Goal: Task Accomplishment & Management: Manage account settings

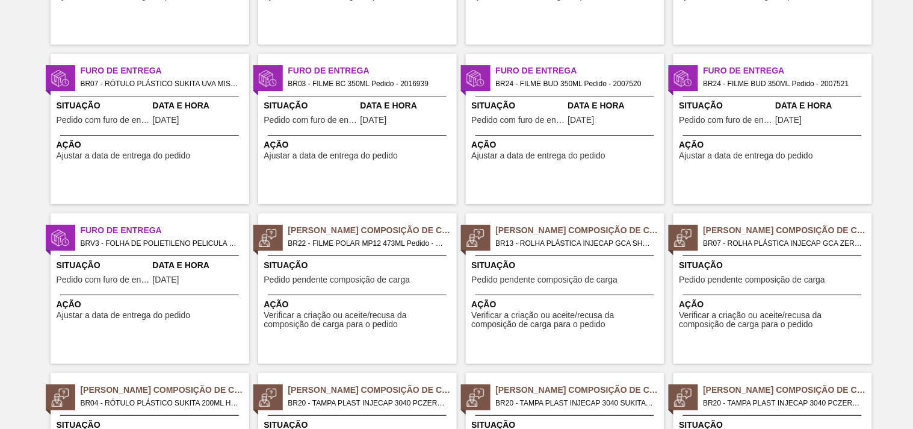
scroll to position [1003, 0]
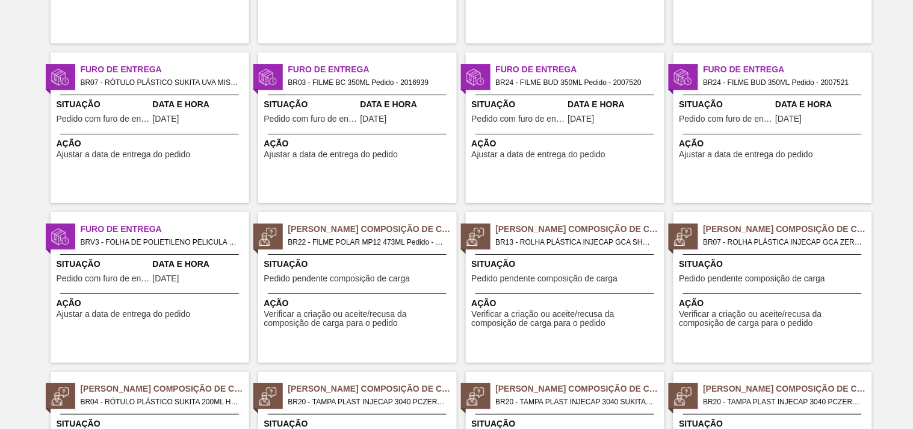
click at [96, 263] on span "Situação" at bounding box center [103, 264] width 93 height 13
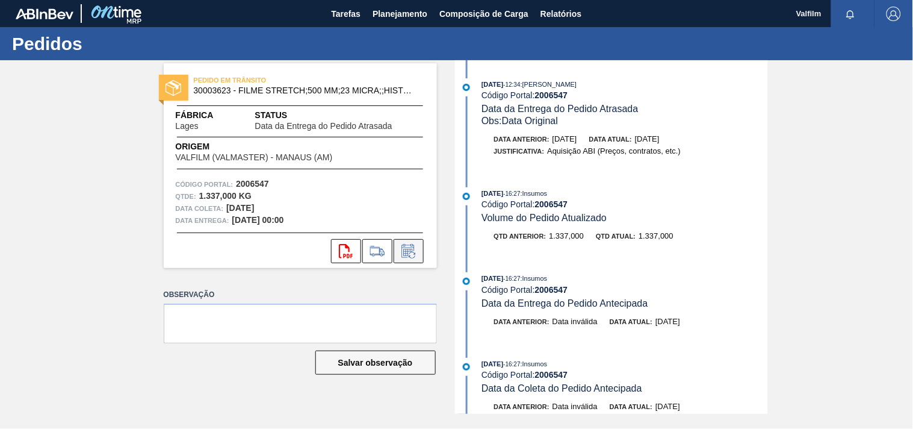
click at [409, 256] on icon at bounding box center [408, 251] width 19 height 14
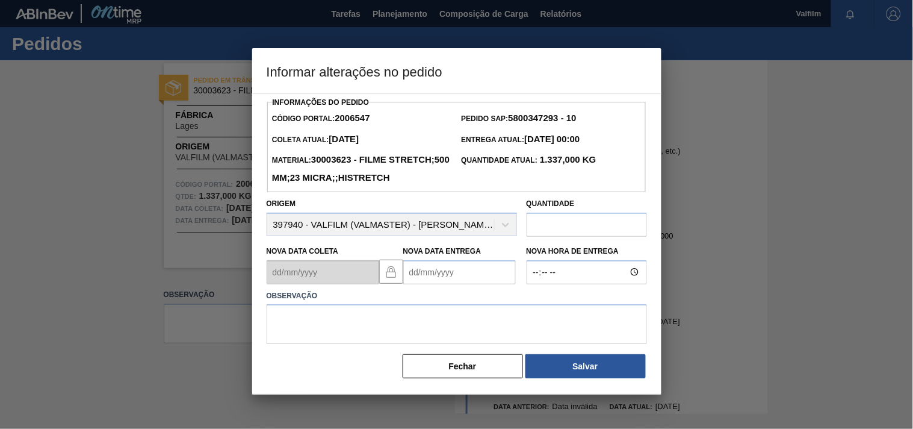
click at [420, 284] on Entrega2006547 "Nova Data Entrega" at bounding box center [459, 272] width 113 height 24
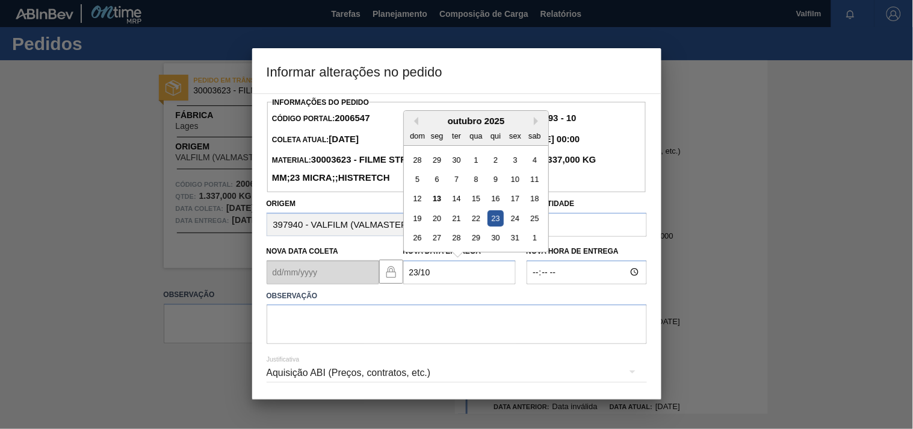
click at [492, 226] on div "23" at bounding box center [495, 218] width 16 height 16
type Entrega2006547 "[DATE]"
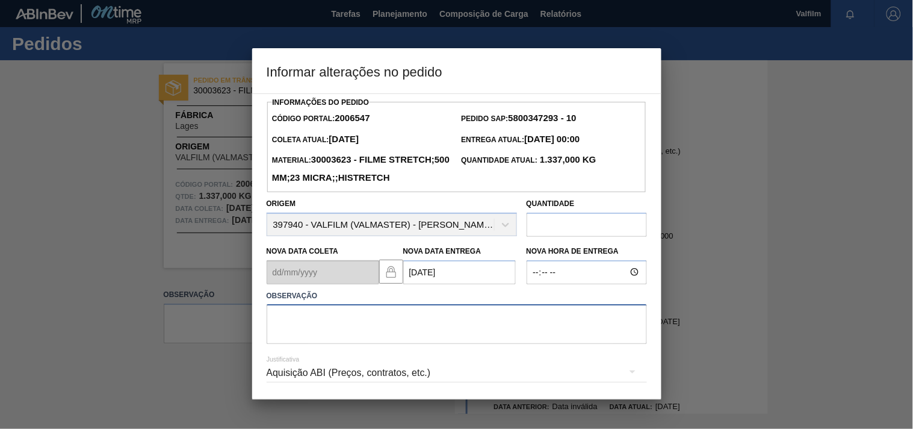
click at [321, 344] on textarea at bounding box center [457, 324] width 380 height 40
paste textarea "Ajuste entrega ( otimização card / veiculo )."
click at [295, 390] on div "Aquisição ABI (Preços, contratos, etc.)" at bounding box center [457, 373] width 380 height 34
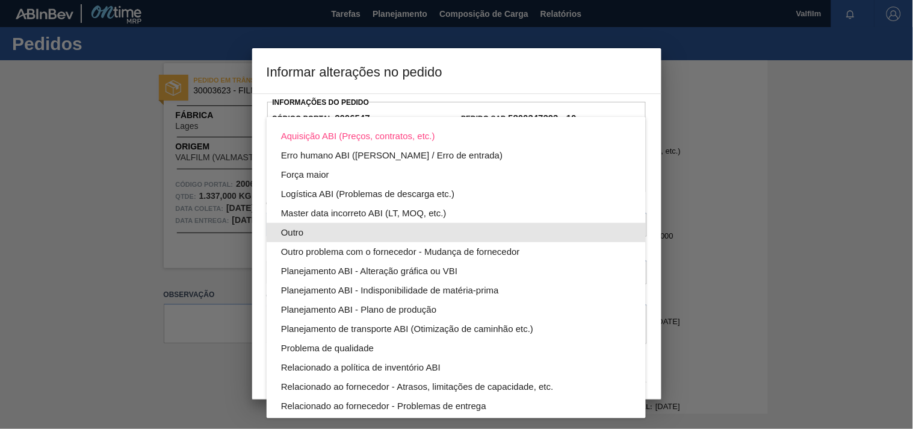
click at [295, 230] on div "Outro" at bounding box center [456, 232] width 350 height 19
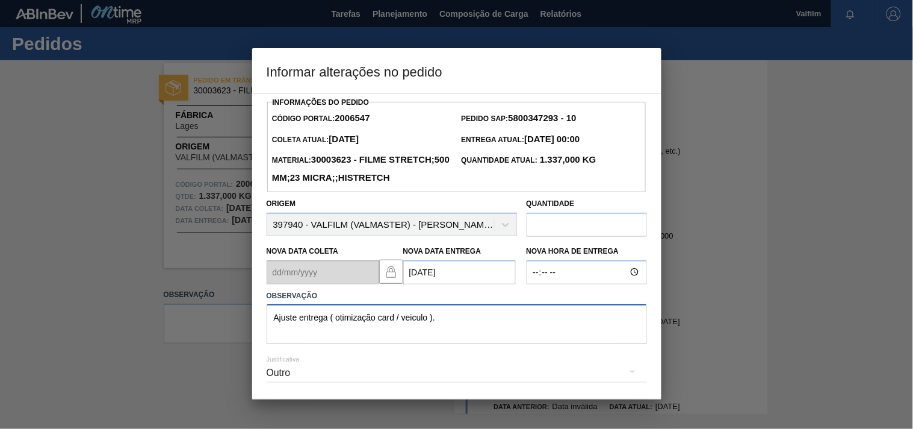
click at [497, 338] on textarea "Ajuste entrega ( otimização card / veiculo )." at bounding box center [457, 324] width 380 height 40
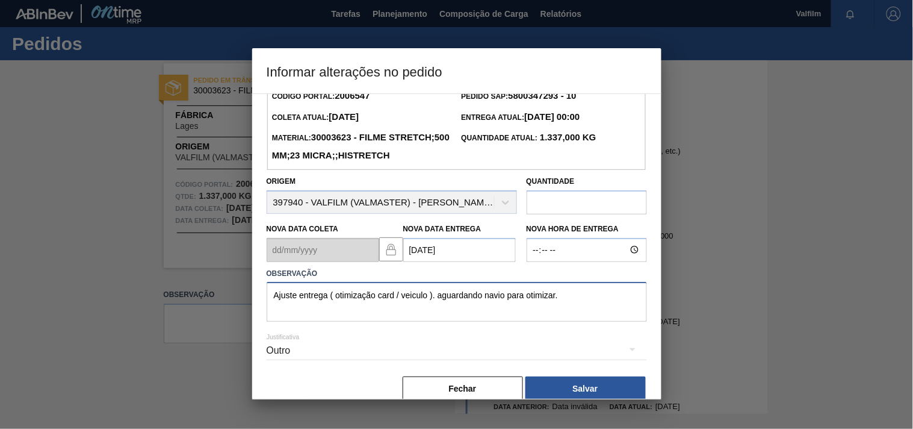
scroll to position [61, 0]
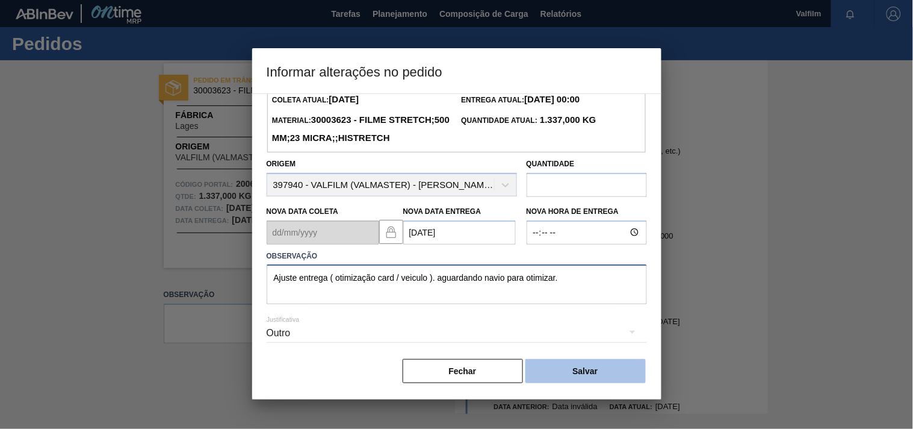
type textarea "Ajuste entrega ( otimização card / veiculo ). aguardando navio para otimizar."
click at [566, 370] on button "Salvar" at bounding box center [586, 371] width 120 height 24
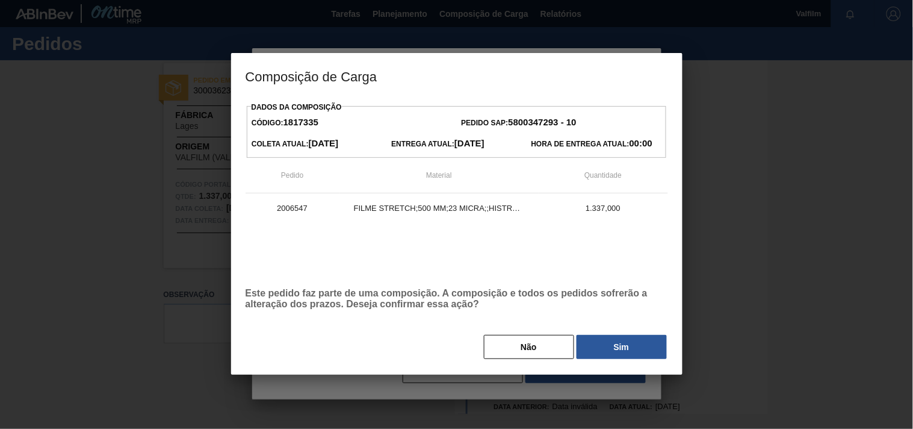
click at [610, 350] on button "Sim" at bounding box center [622, 347] width 90 height 24
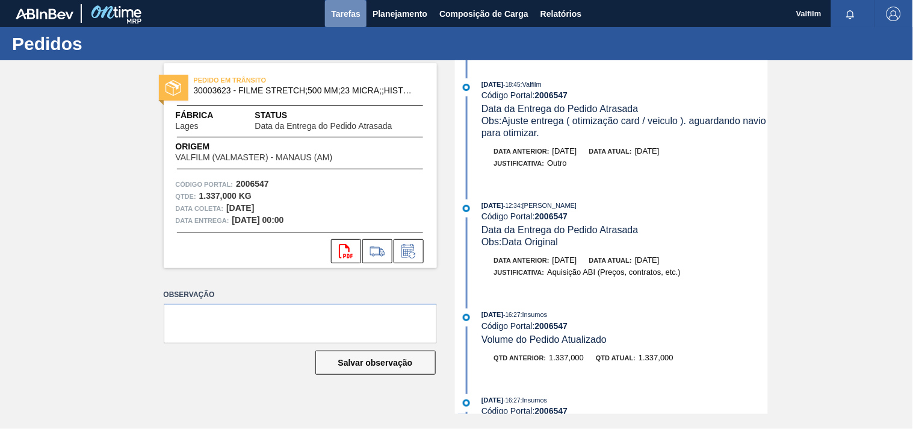
click at [344, 7] on span "Tarefas" at bounding box center [346, 14] width 30 height 14
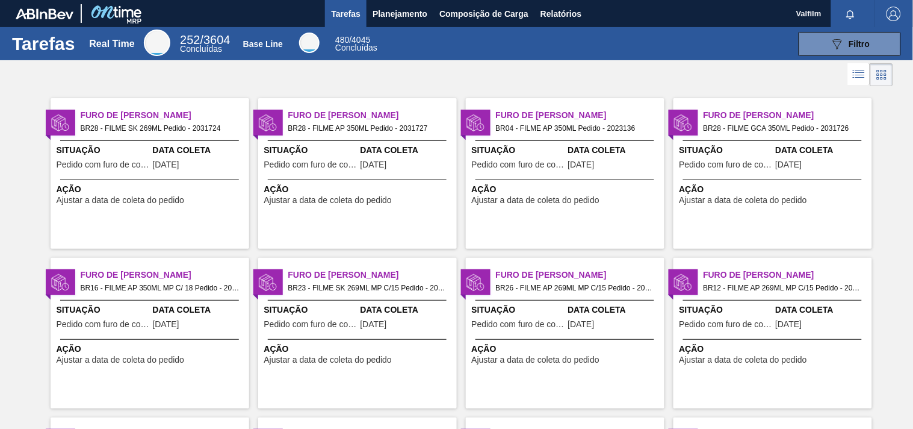
click at [332, 99] on div "Furo de Coleta BR28 - FILME AP 350ML Pedido - 2031727 Situação Pedido com furo …" at bounding box center [357, 173] width 199 height 151
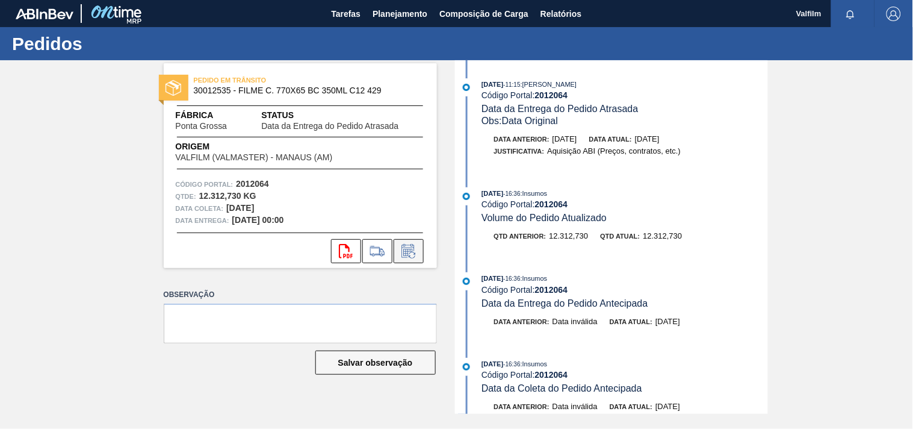
click at [410, 254] on icon at bounding box center [408, 251] width 19 height 14
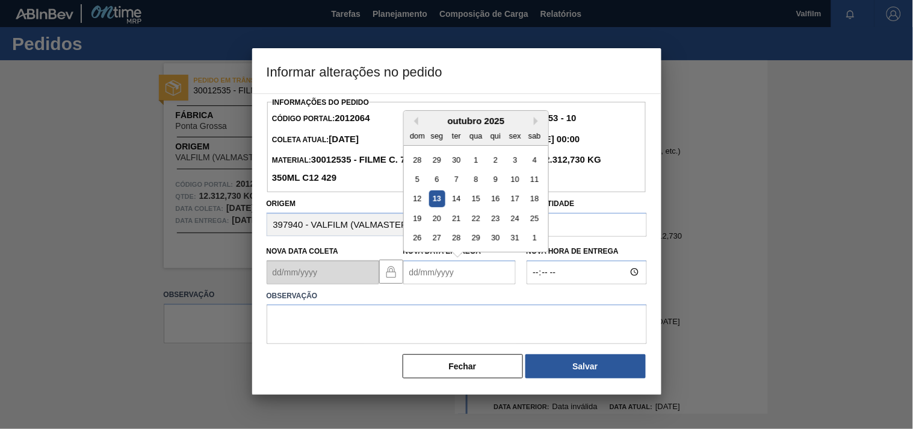
click at [447, 282] on Entrega2012064 "Nova Data Entrega" at bounding box center [459, 272] width 113 height 24
click at [495, 223] on div "23" at bounding box center [495, 218] width 16 height 16
type Entrega2012064 "[DATE]"
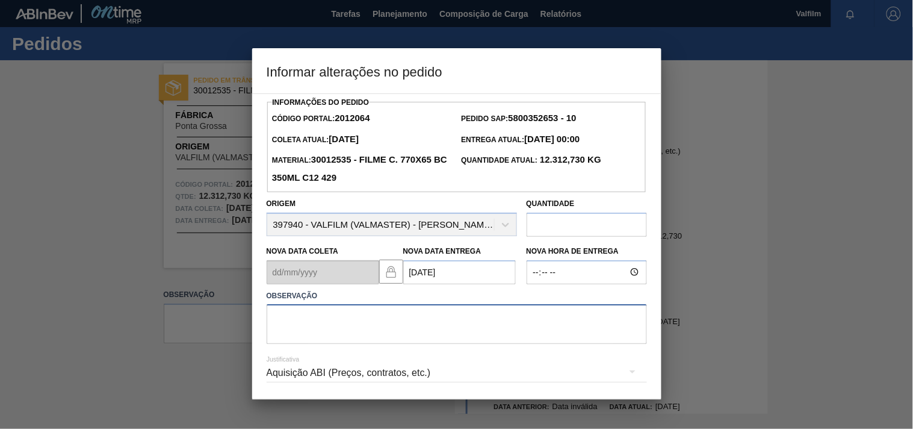
click at [325, 333] on textarea at bounding box center [457, 324] width 380 height 40
drag, startPoint x: 309, startPoint y: 320, endPoint x: 418, endPoint y: 320, distance: 108.4
click at [418, 320] on textarea "DIA DE SMENAA." at bounding box center [457, 324] width 380 height 40
type textarea "DIA DE SEMANA."
click at [287, 372] on div "Aquisição ABI (Preços, contratos, etc.)" at bounding box center [457, 373] width 380 height 34
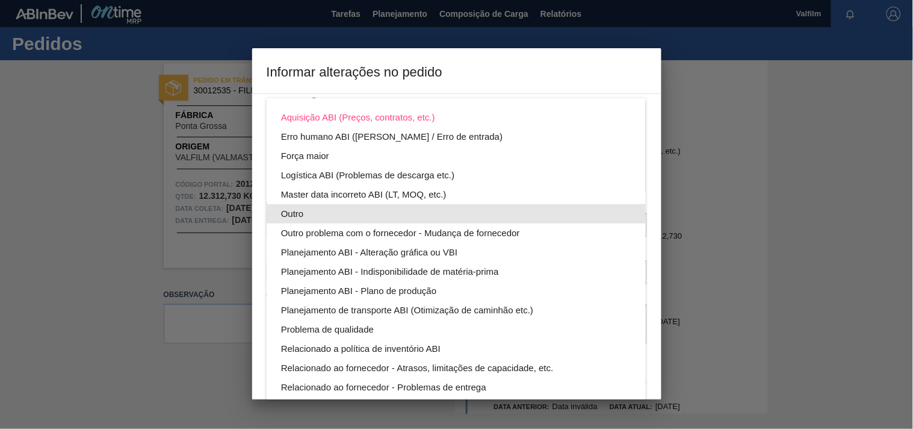
click at [293, 213] on div "Outro" at bounding box center [456, 213] width 350 height 19
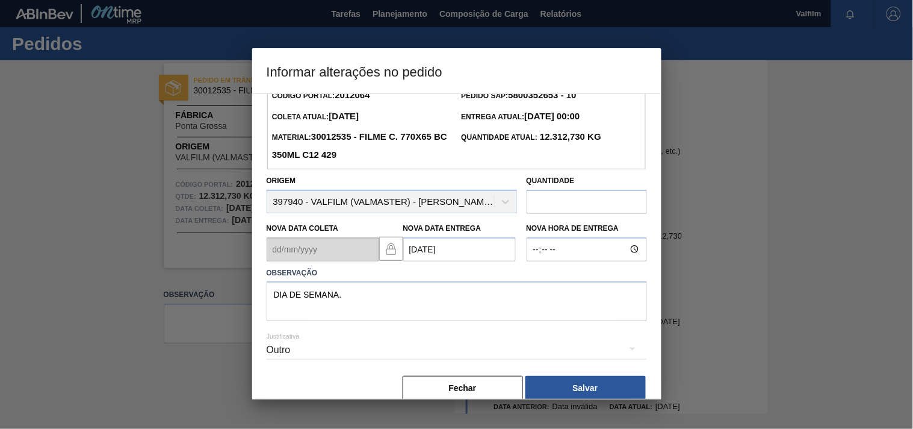
scroll to position [43, 0]
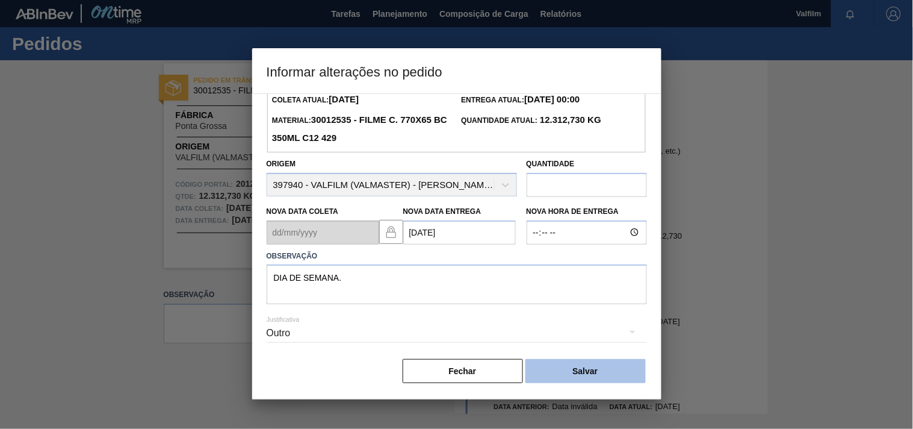
click at [593, 369] on button "Salvar" at bounding box center [586, 371] width 120 height 24
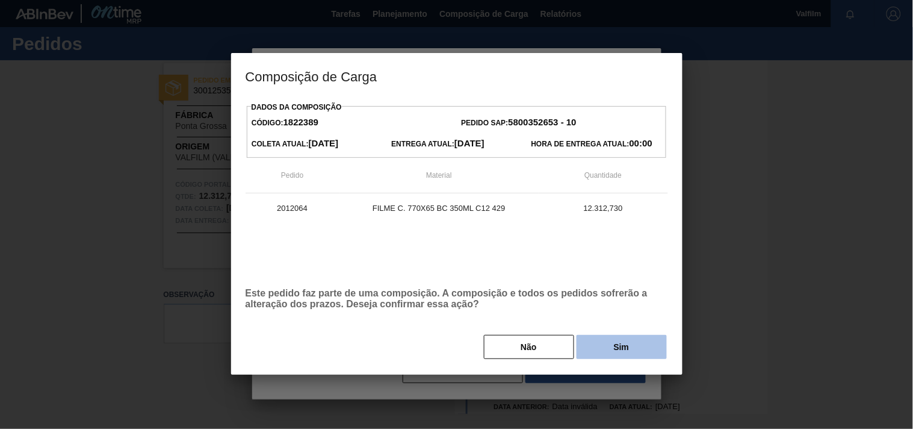
click at [648, 348] on button "Sim" at bounding box center [622, 347] width 90 height 24
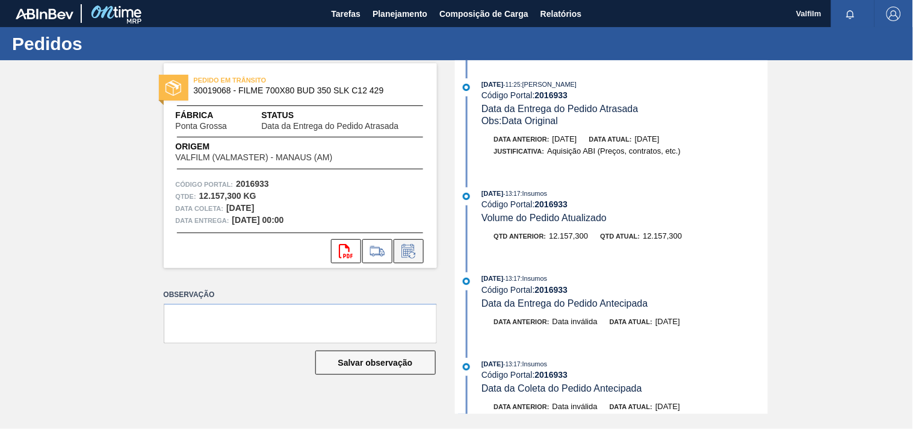
click at [411, 251] on icon at bounding box center [408, 251] width 19 height 14
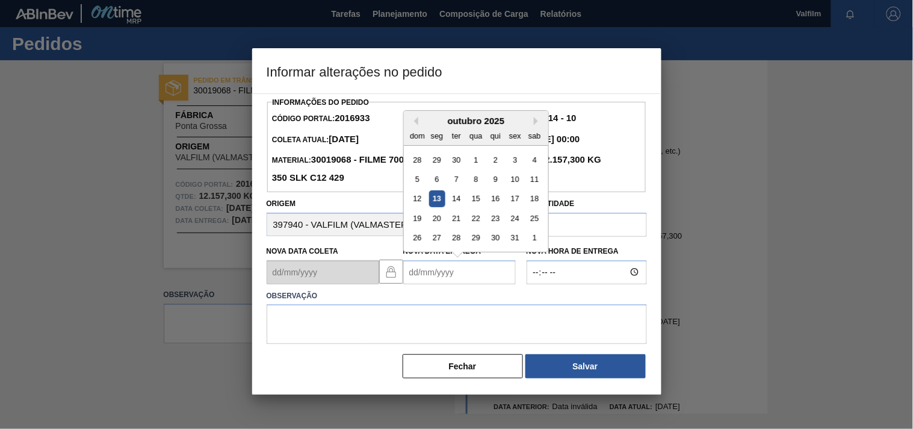
drag, startPoint x: 429, startPoint y: 275, endPoint x: 418, endPoint y: 270, distance: 11.9
click at [420, 272] on Entrega2016933 "Nova Data Entrega" at bounding box center [459, 272] width 113 height 24
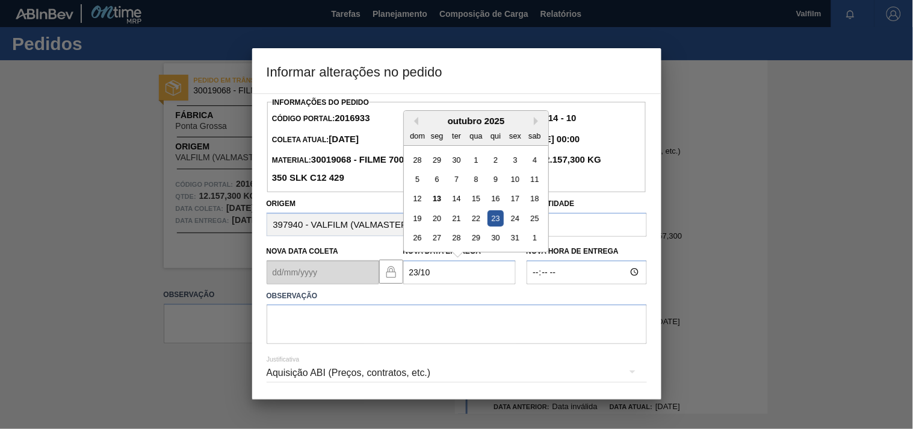
drag, startPoint x: 495, startPoint y: 222, endPoint x: 400, endPoint y: 297, distance: 121.8
click at [492, 223] on div "23" at bounding box center [495, 218] width 16 height 16
type Entrega2016933 "23/10/2025"
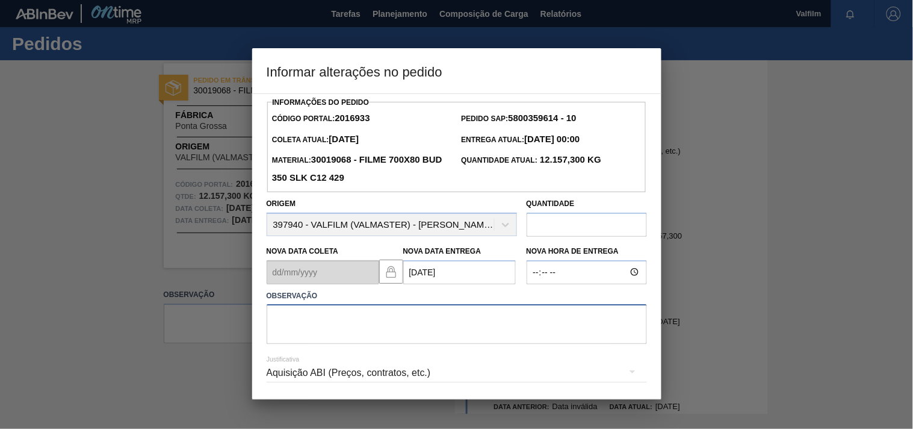
click at [344, 315] on textarea at bounding box center [457, 324] width 380 height 40
type textarea "DIA DE SEMANA."
click at [324, 381] on div "Aquisição ABI (Preços, contratos, etc.)" at bounding box center [457, 373] width 380 height 34
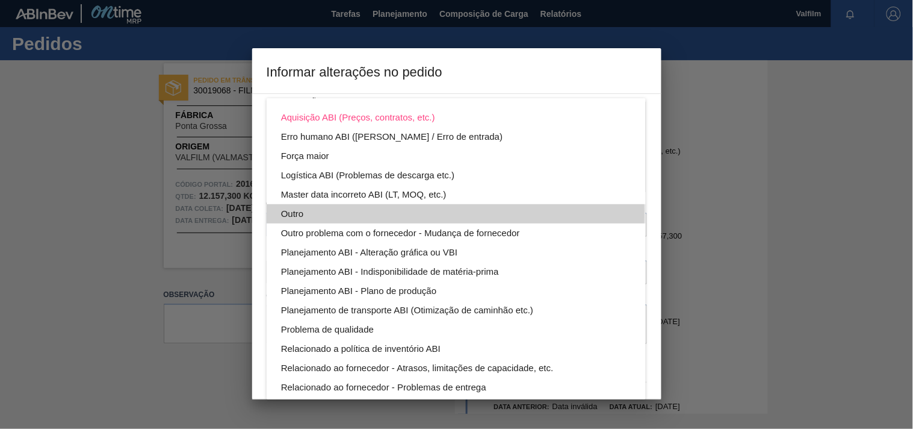
click at [287, 214] on div "Outro" at bounding box center [456, 213] width 350 height 19
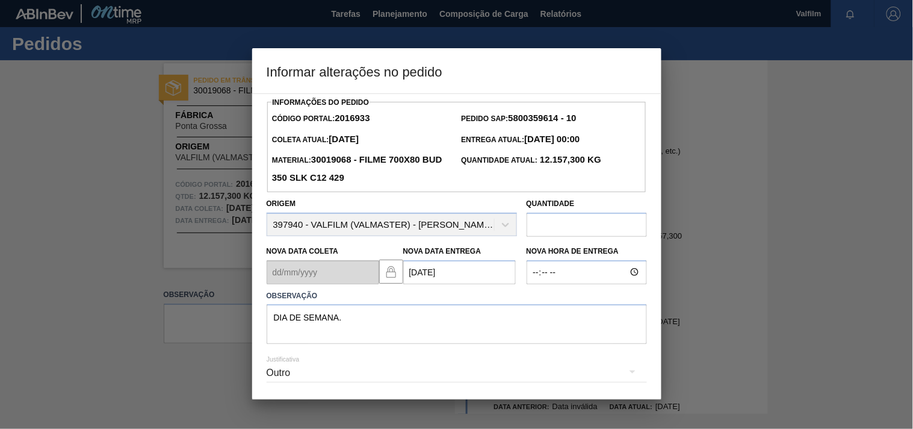
scroll to position [43, 0]
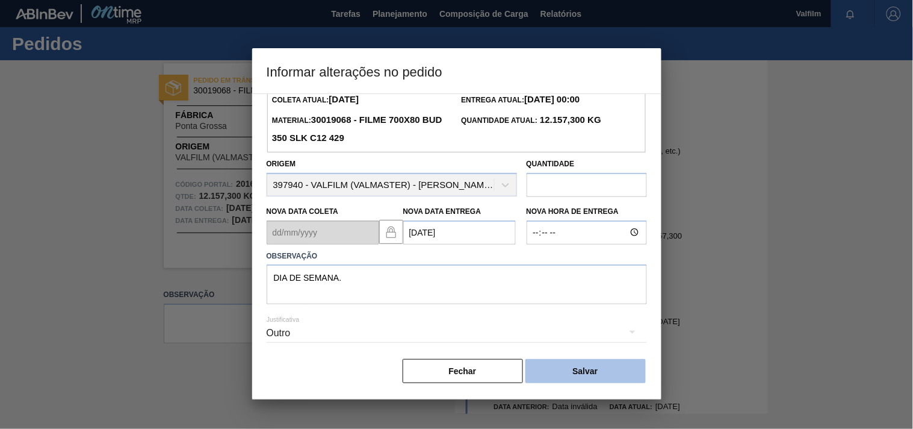
click at [583, 371] on button "Salvar" at bounding box center [586, 371] width 120 height 24
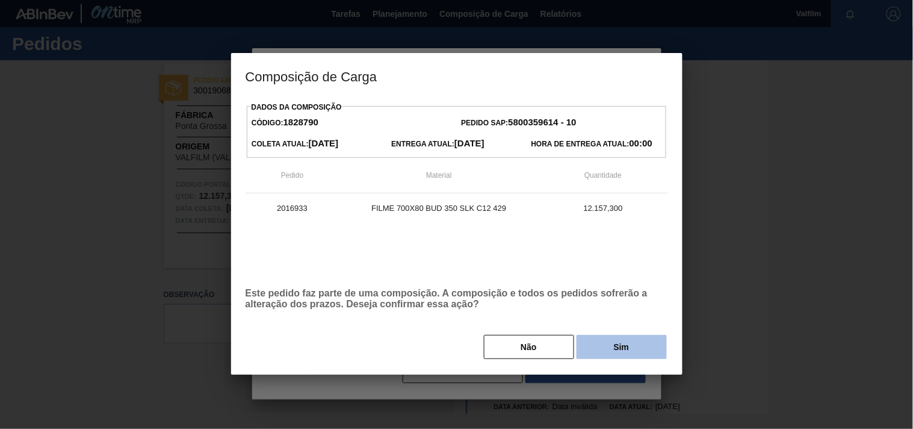
click at [610, 345] on button "Sim" at bounding box center [622, 347] width 90 height 24
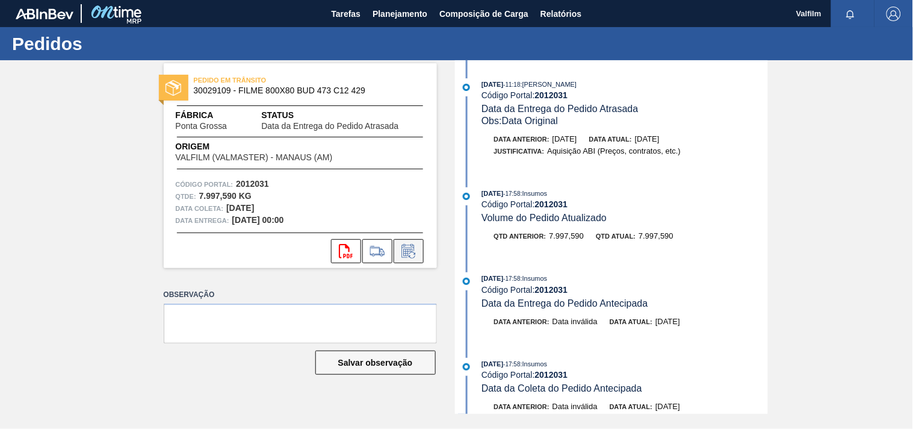
click at [403, 251] on icon at bounding box center [408, 251] width 19 height 14
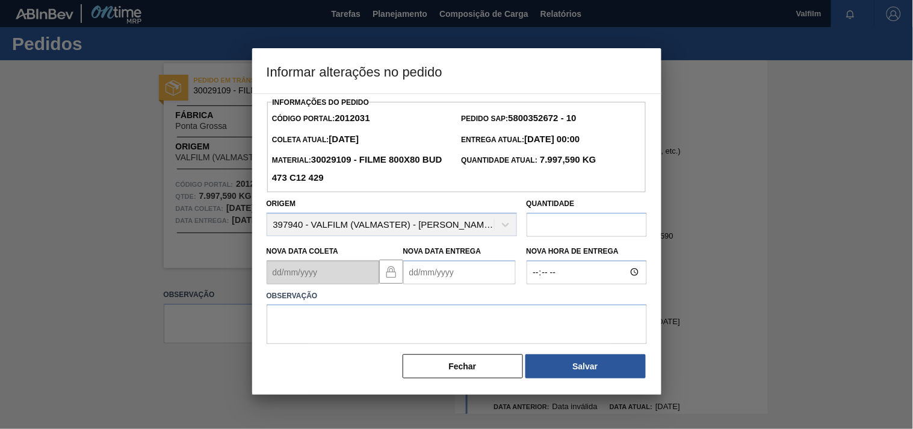
click at [415, 273] on Entrega2012031 "Nova Data Entrega" at bounding box center [459, 272] width 113 height 24
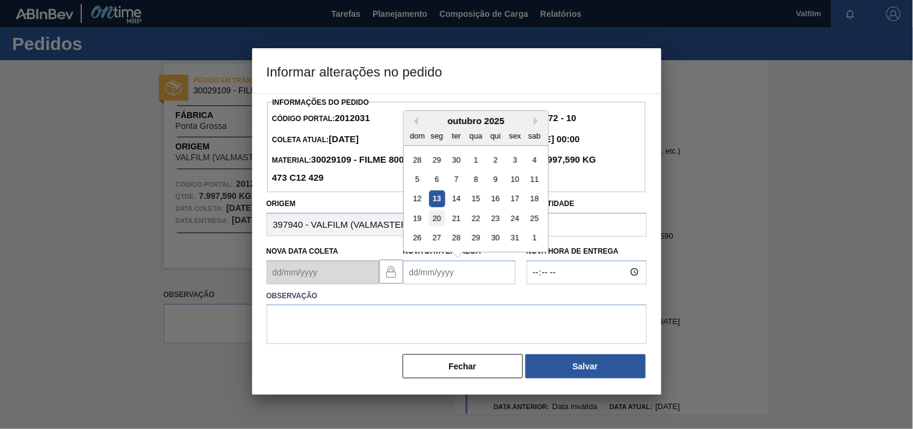
click at [436, 221] on div "20" at bounding box center [437, 218] width 16 height 16
type Entrega2012031 "[DATE]"
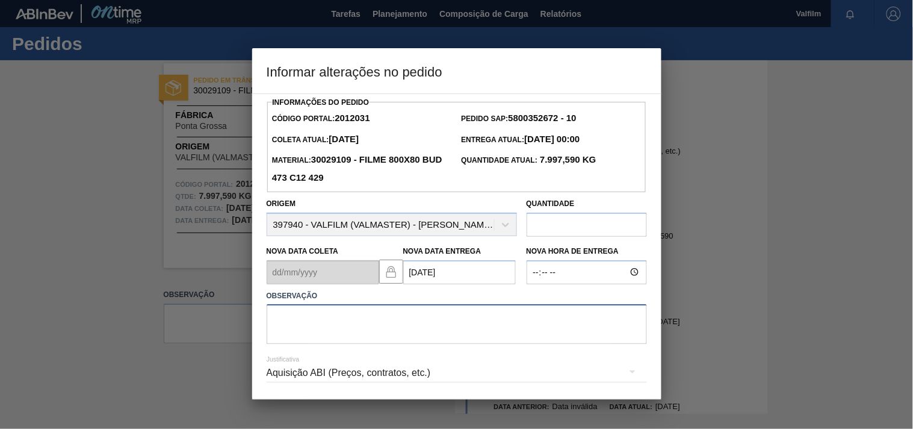
drag, startPoint x: 352, startPoint y: 316, endPoint x: 337, endPoint y: 304, distance: 18.8
click at [352, 309] on textarea at bounding box center [457, 324] width 380 height 40
type textarea "DIA DE SEMANA."
click at [308, 370] on div "Aquisição ABI (Preços, contratos, etc.)" at bounding box center [457, 373] width 380 height 34
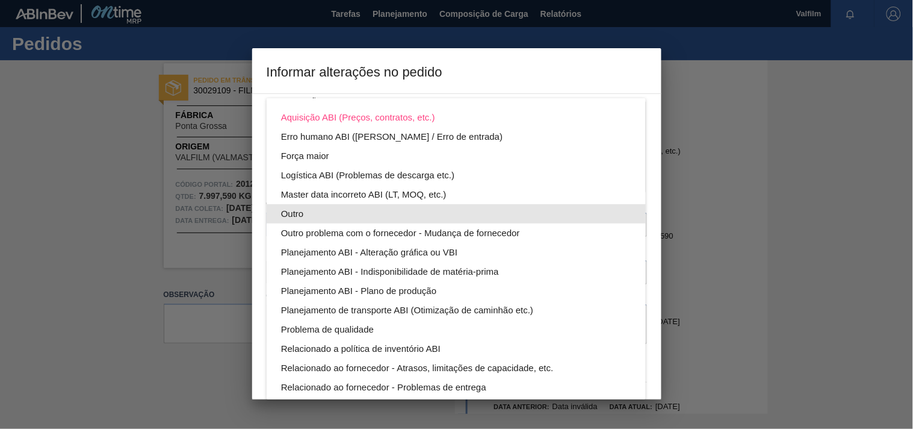
click at [285, 206] on div "Outro" at bounding box center [456, 213] width 350 height 19
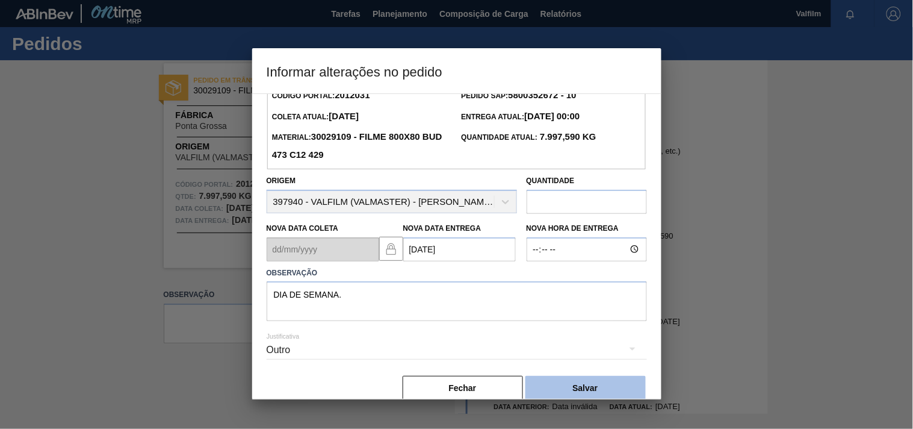
scroll to position [43, 0]
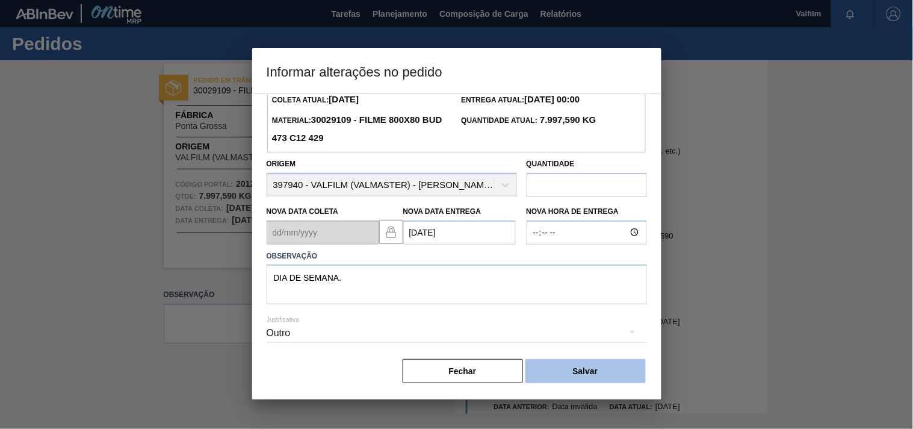
click at [604, 373] on button "Salvar" at bounding box center [586, 371] width 120 height 24
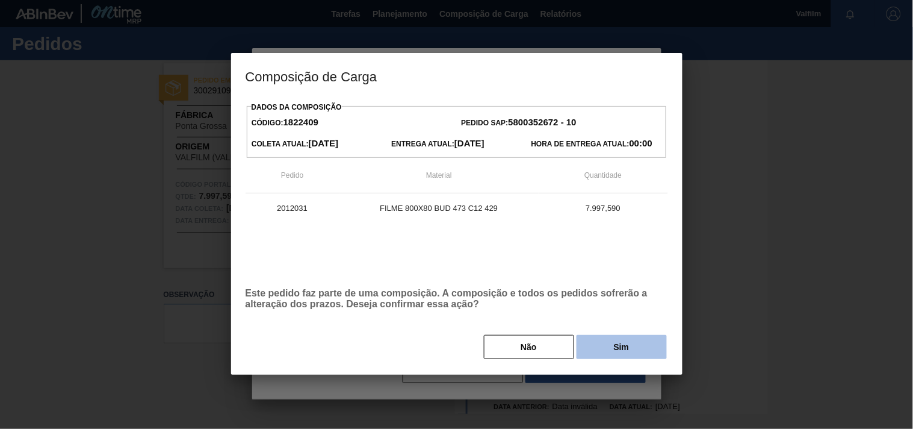
click at [604, 357] on button "Sim" at bounding box center [622, 347] width 90 height 24
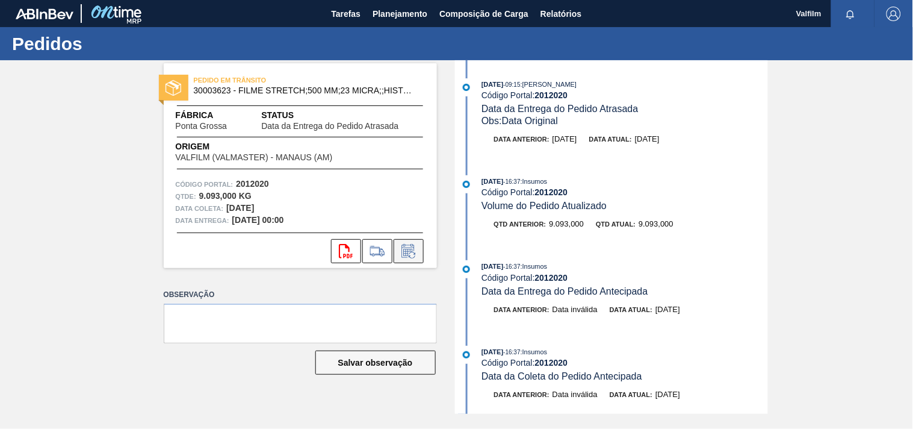
click at [412, 255] on icon at bounding box center [408, 251] width 19 height 14
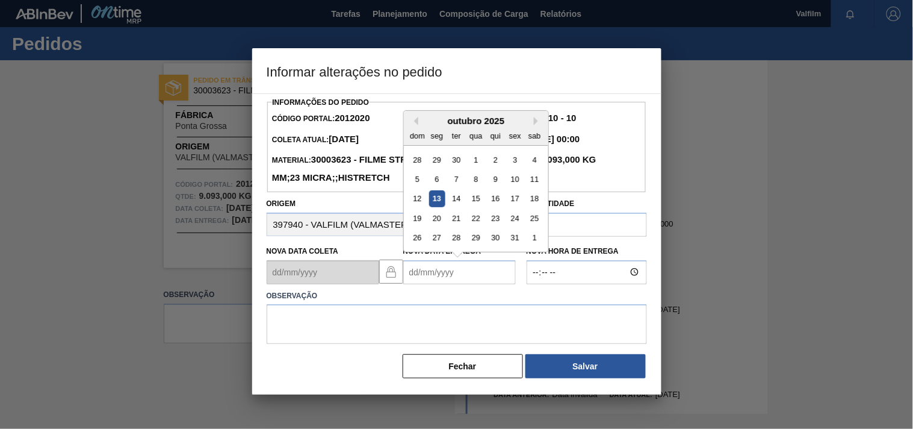
click at [417, 284] on Entrega2012020 "Nova Data Entrega" at bounding box center [459, 272] width 113 height 24
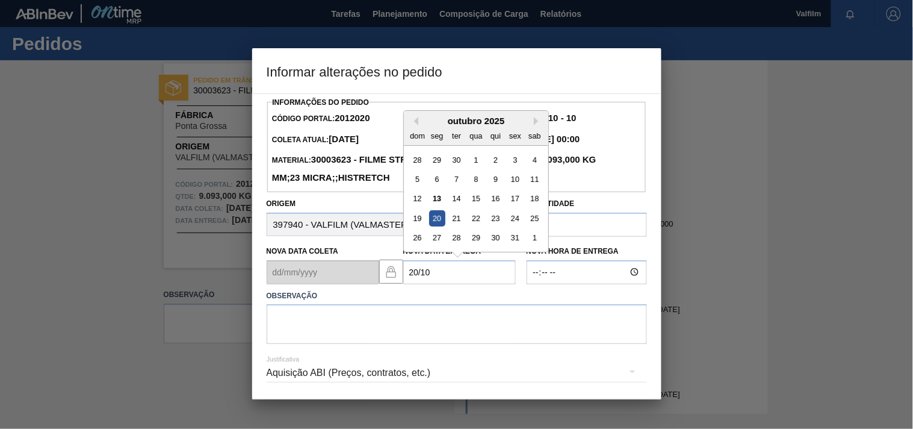
click at [434, 226] on div "20" at bounding box center [437, 218] width 16 height 16
type Entrega2012020 "[DATE]"
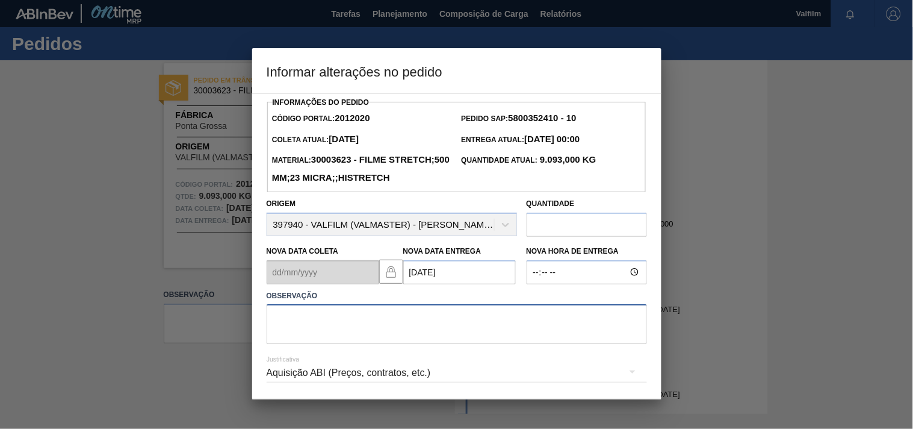
click at [311, 344] on textarea at bounding box center [457, 324] width 380 height 40
click at [305, 340] on textarea at bounding box center [457, 324] width 380 height 40
paste textarea "Ajuste entrega ( otimização card / veiculo )."
type textarea "Ajuste entrega ( otimização card / veiculo )."
click at [282, 385] on div "Aquisição ABI (Preços, contratos, etc.)" at bounding box center [457, 373] width 380 height 34
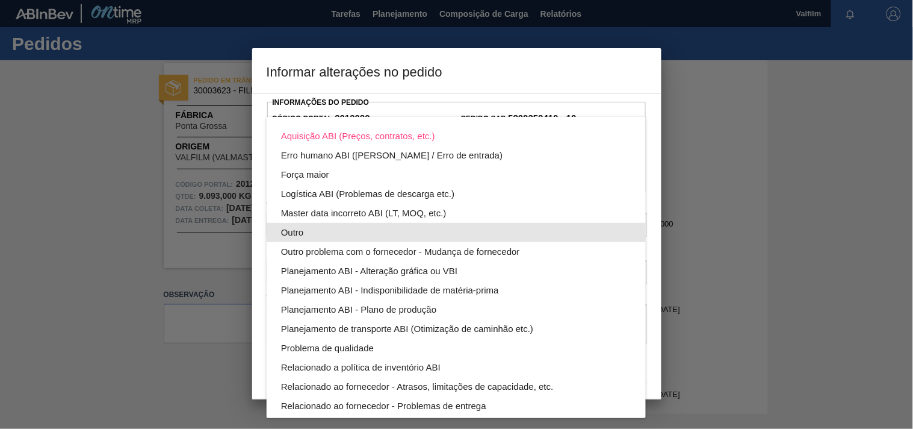
click at [299, 226] on div "Outro" at bounding box center [456, 232] width 350 height 19
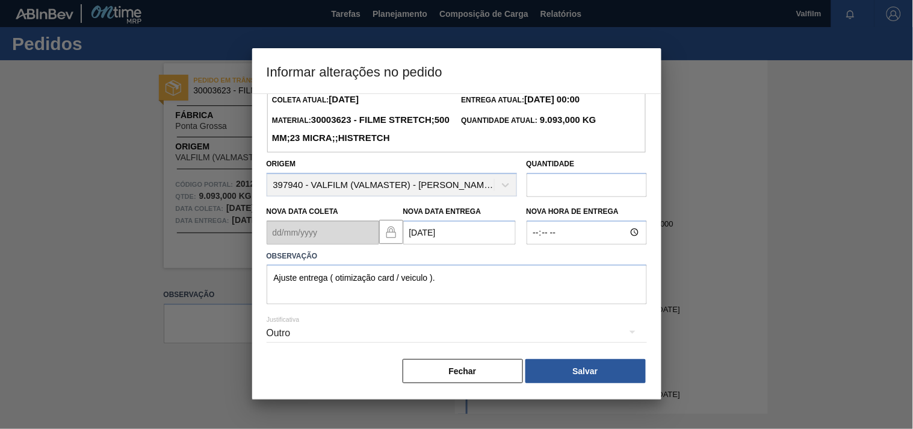
scroll to position [61, 0]
click at [586, 371] on button "Salvar" at bounding box center [586, 371] width 120 height 24
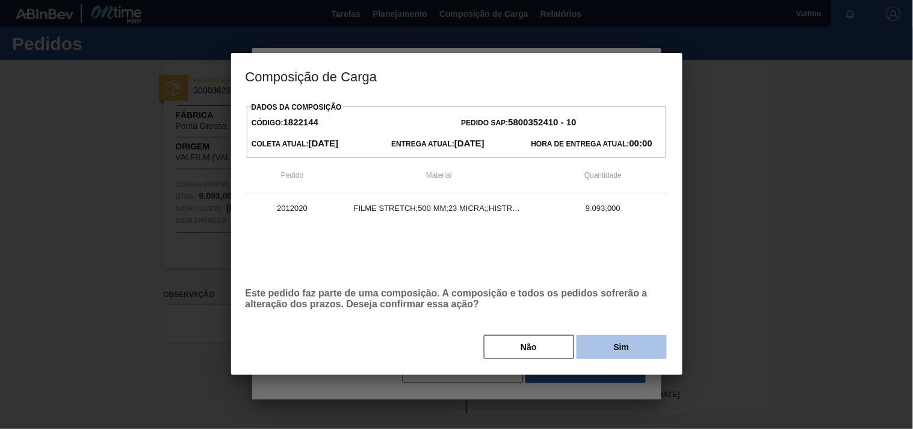
click at [609, 357] on button "Sim" at bounding box center [622, 347] width 90 height 24
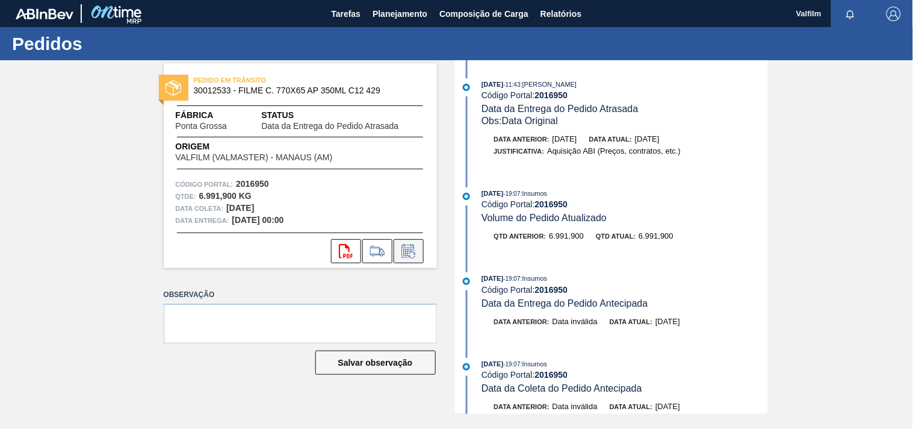
click at [415, 259] on button at bounding box center [409, 251] width 30 height 24
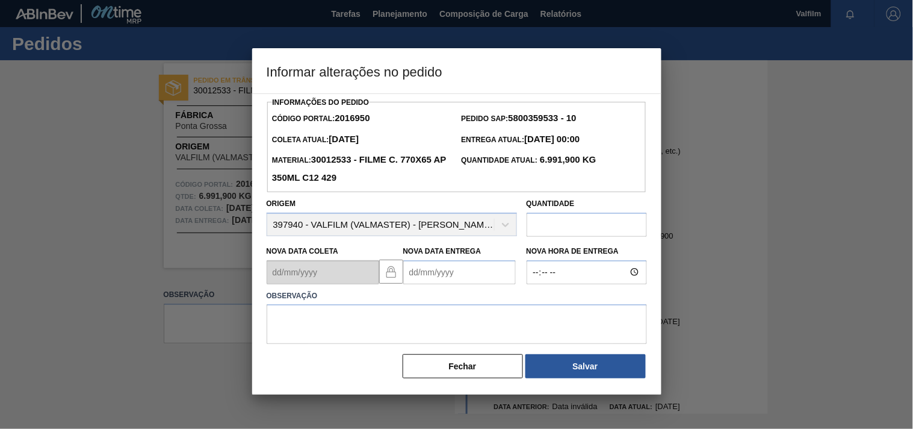
click at [416, 279] on Entrega2016950 "Nova Data Entrega" at bounding box center [459, 272] width 113 height 24
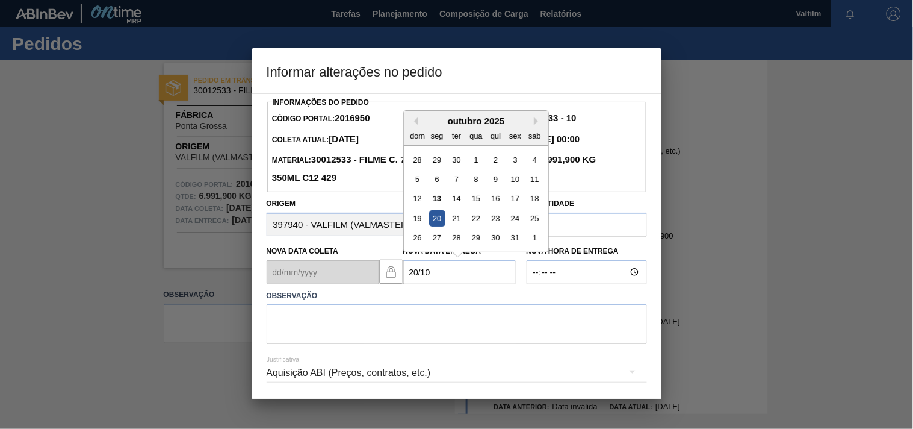
click at [432, 225] on div "20" at bounding box center [437, 218] width 16 height 16
type Entrega2016950 "20/10/2025"
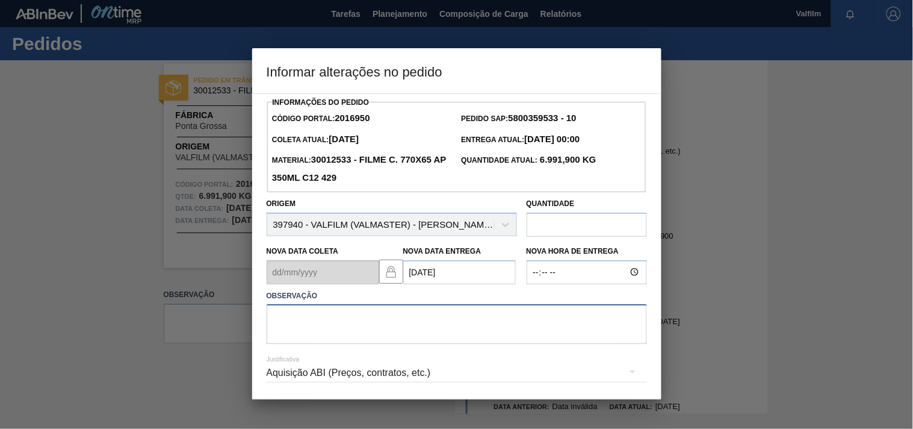
click at [284, 325] on textarea at bounding box center [457, 324] width 380 height 40
paste textarea "Ajuste entrega ( otimização card / veiculo )."
type textarea "Ajuste entrega ( otimização card / veiculo )."
click at [307, 377] on div "Aquisição ABI (Preços, contratos, etc.)" at bounding box center [457, 373] width 380 height 34
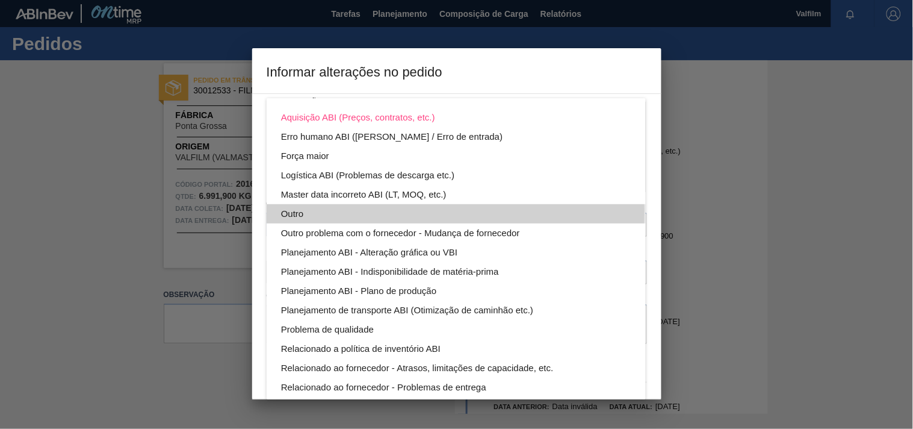
click at [293, 212] on div "Outro" at bounding box center [456, 213] width 350 height 19
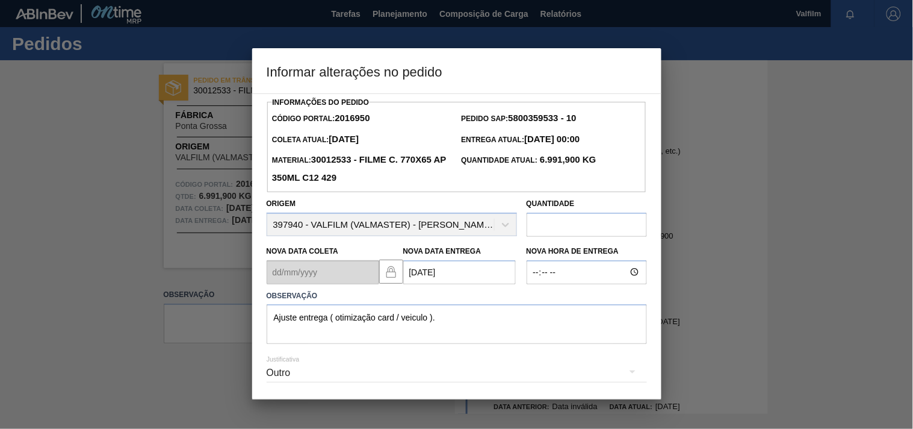
scroll to position [43, 0]
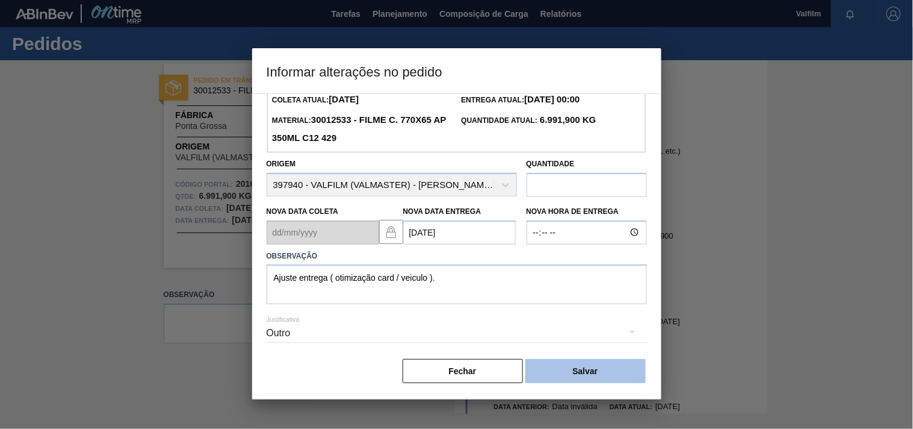
click at [606, 368] on button "Salvar" at bounding box center [586, 371] width 120 height 24
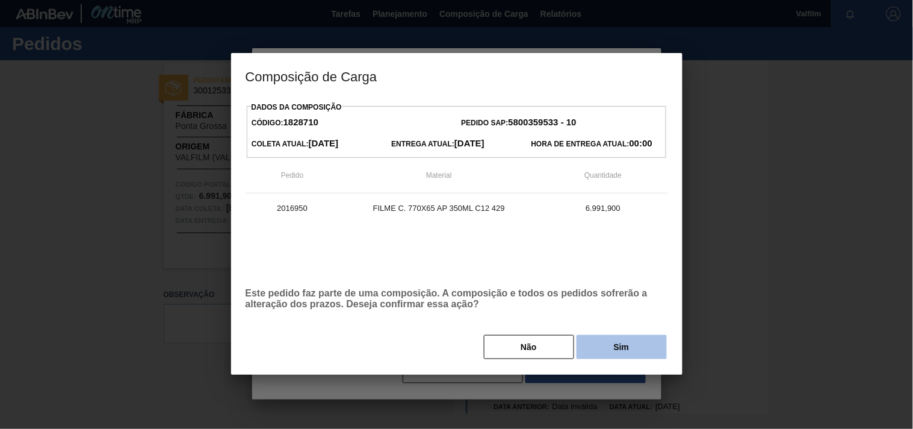
click at [613, 338] on button "Sim" at bounding box center [622, 347] width 90 height 24
